Goal: Task Accomplishment & Management: Complete application form

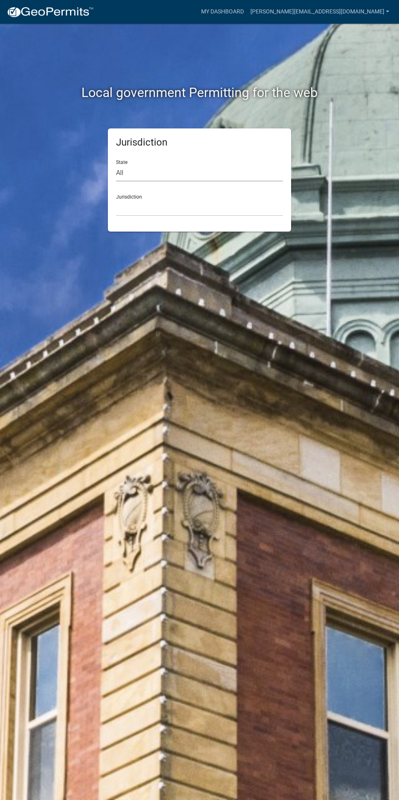
click at [183, 172] on select "All Colorado Georgia Indiana Iowa Kansas Minnesota Ohio South Carolina Wisconsin" at bounding box center [199, 173] width 167 height 17
select select "[US_STATE]"
click at [116, 165] on select "All Colorado Georgia Indiana Iowa Kansas Minnesota Ohio South Carolina Wisconsin" at bounding box center [199, 173] width 167 height 17
click at [162, 204] on select "Boone County, Iowa Butler County, Iowa Cerro Gordo County, Iowa City of Harlan,…" at bounding box center [199, 207] width 167 height 17
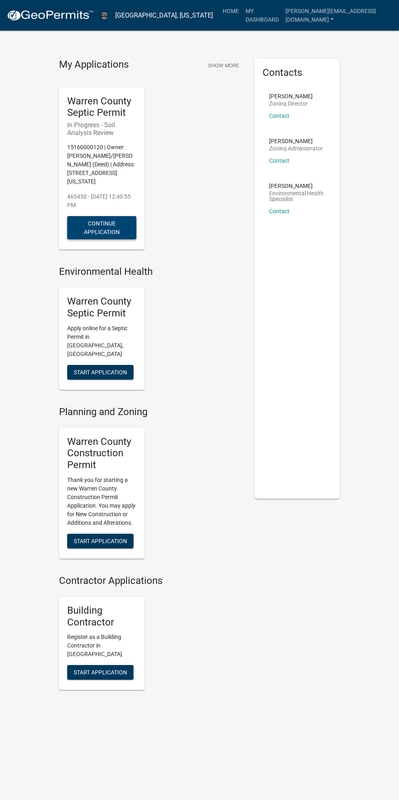
click at [103, 226] on button "Continue Application" at bounding box center [101, 227] width 69 height 23
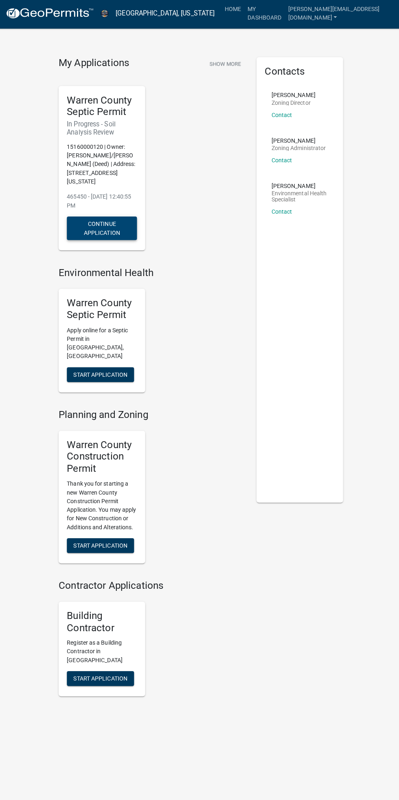
click at [124, 227] on button "Continue Application" at bounding box center [101, 227] width 69 height 23
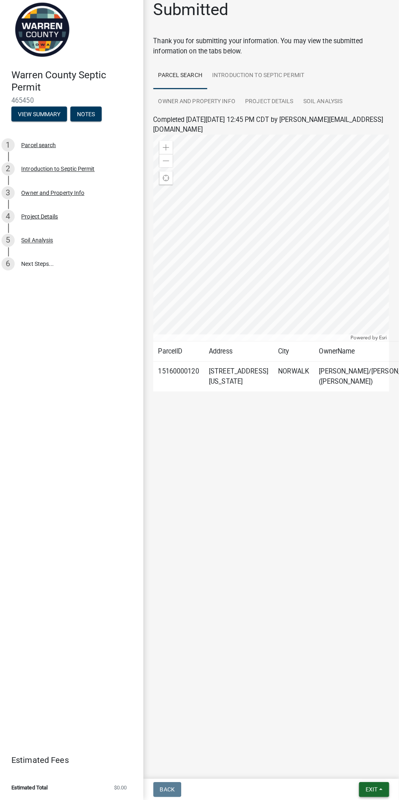
click at [371, 789] on span "Exit" at bounding box center [372, 789] width 12 height 7
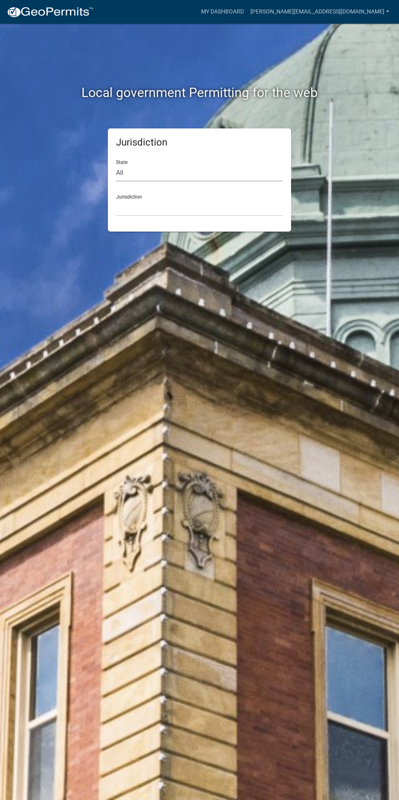
click at [165, 173] on select "All Colorado Georgia Indiana Iowa Kansas Minnesota Ohio South Carolina Wisconsin" at bounding box center [199, 173] width 167 height 17
select select "[US_STATE]"
click at [116, 165] on select "All Colorado Georgia Indiana Iowa Kansas Minnesota Ohio South Carolina Wisconsin" at bounding box center [199, 173] width 167 height 17
click at [132, 208] on select "Boone County, Iowa Butler County, Iowa Cerro Gordo County, Iowa City of Harlan,…" at bounding box center [199, 207] width 167 height 17
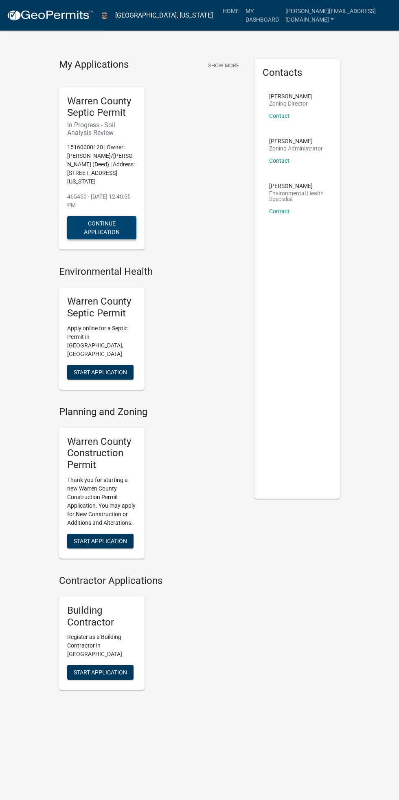
click at [114, 216] on button "Continue Application" at bounding box center [101, 227] width 69 height 23
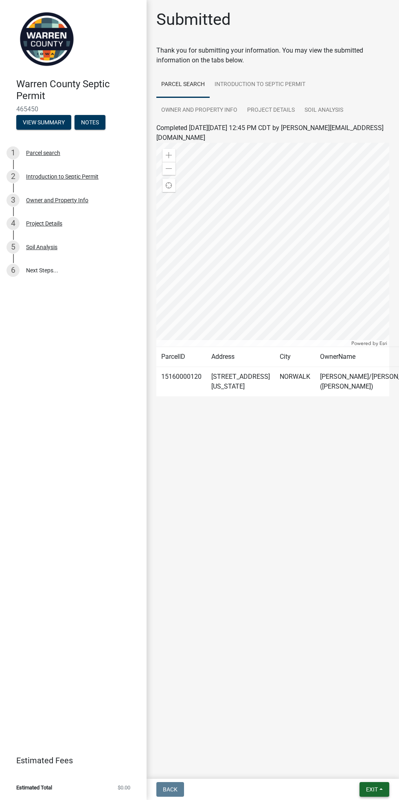
click at [382, 789] on button "Exit" at bounding box center [375, 789] width 30 height 15
